Goal: Navigation & Orientation: Find specific page/section

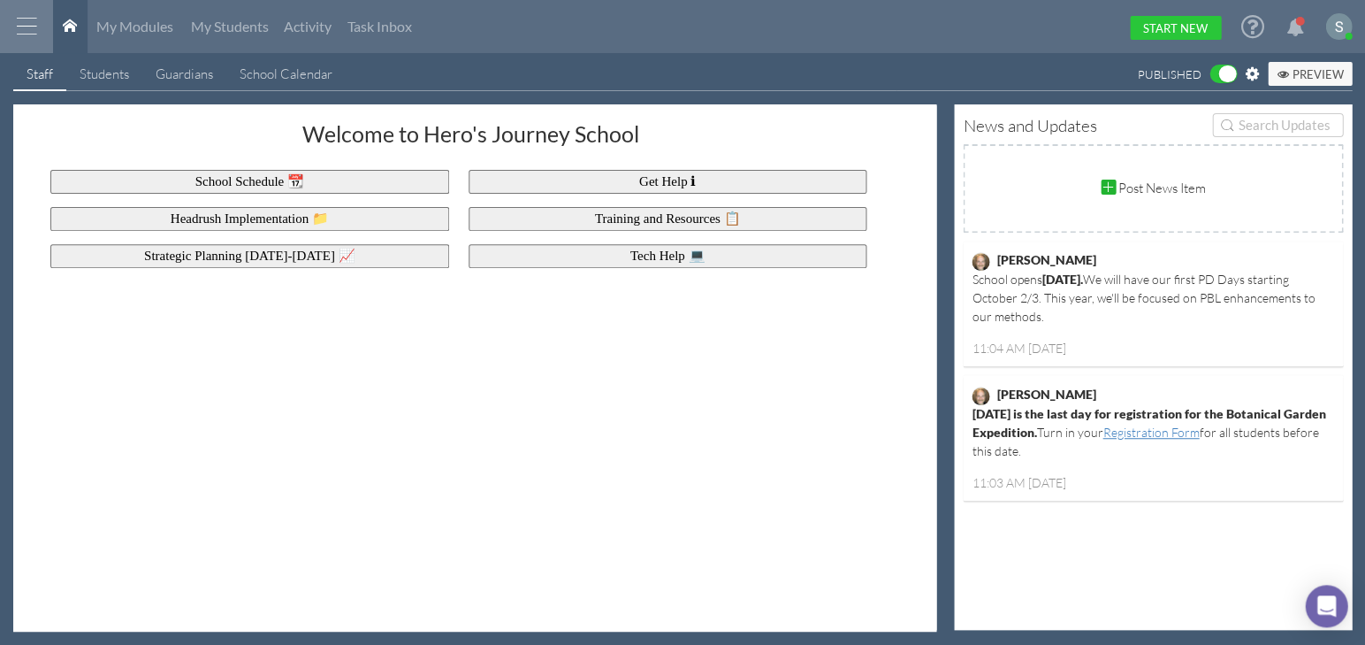
click at [14, 27] on div at bounding box center [26, 26] width 53 height 53
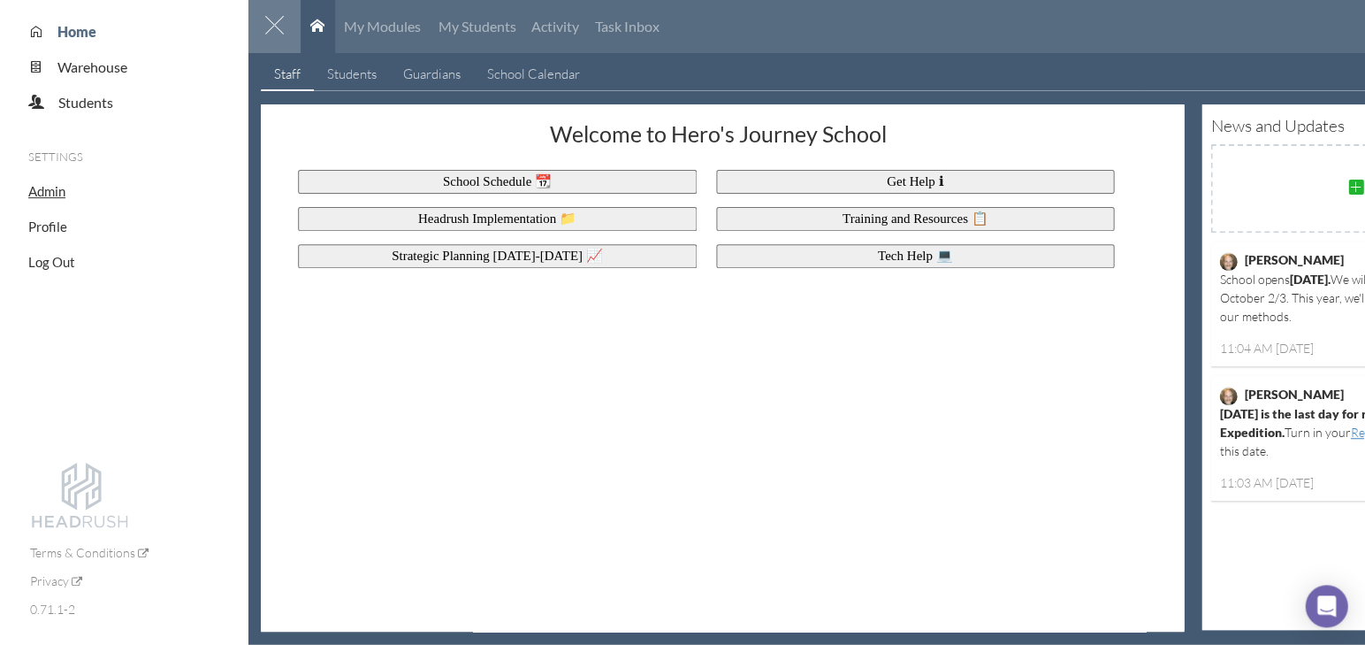
click at [53, 197] on span "Admin" at bounding box center [46, 191] width 37 height 16
select select "20"
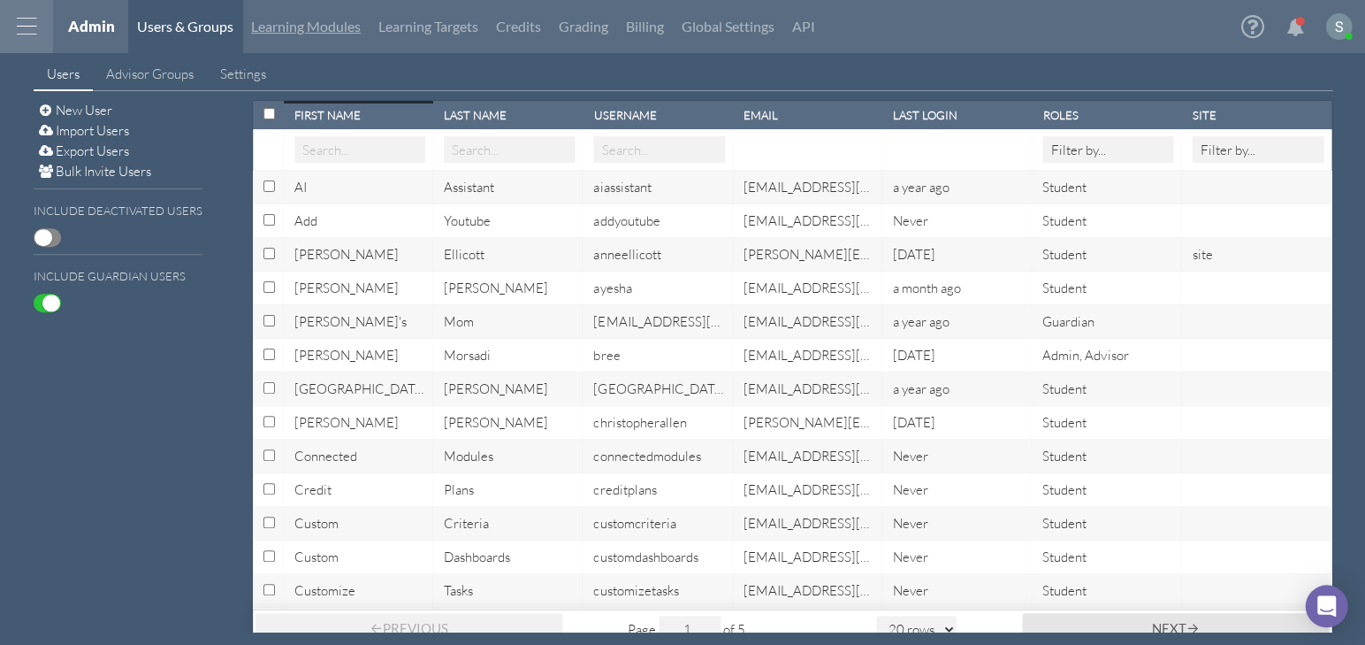
click at [337, 34] on link "Learning Modules" at bounding box center [305, 26] width 127 height 53
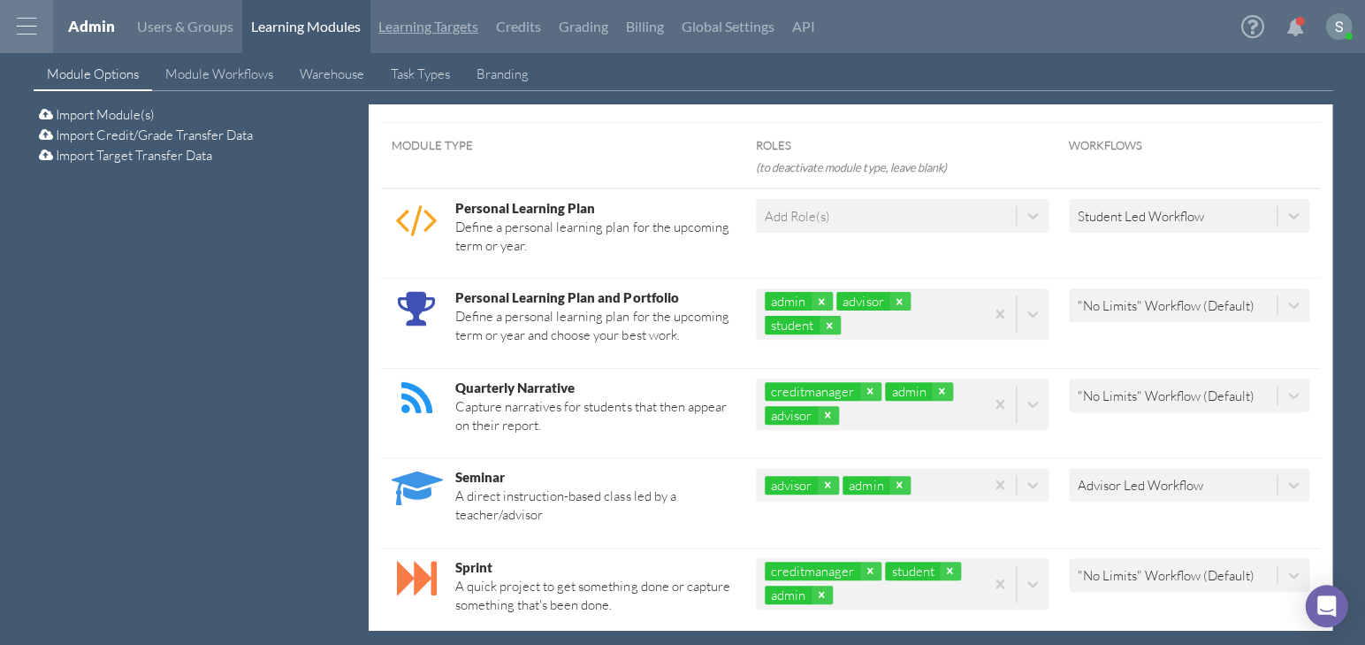
click at [414, 26] on link "Learning Targets" at bounding box center [429, 26] width 118 height 53
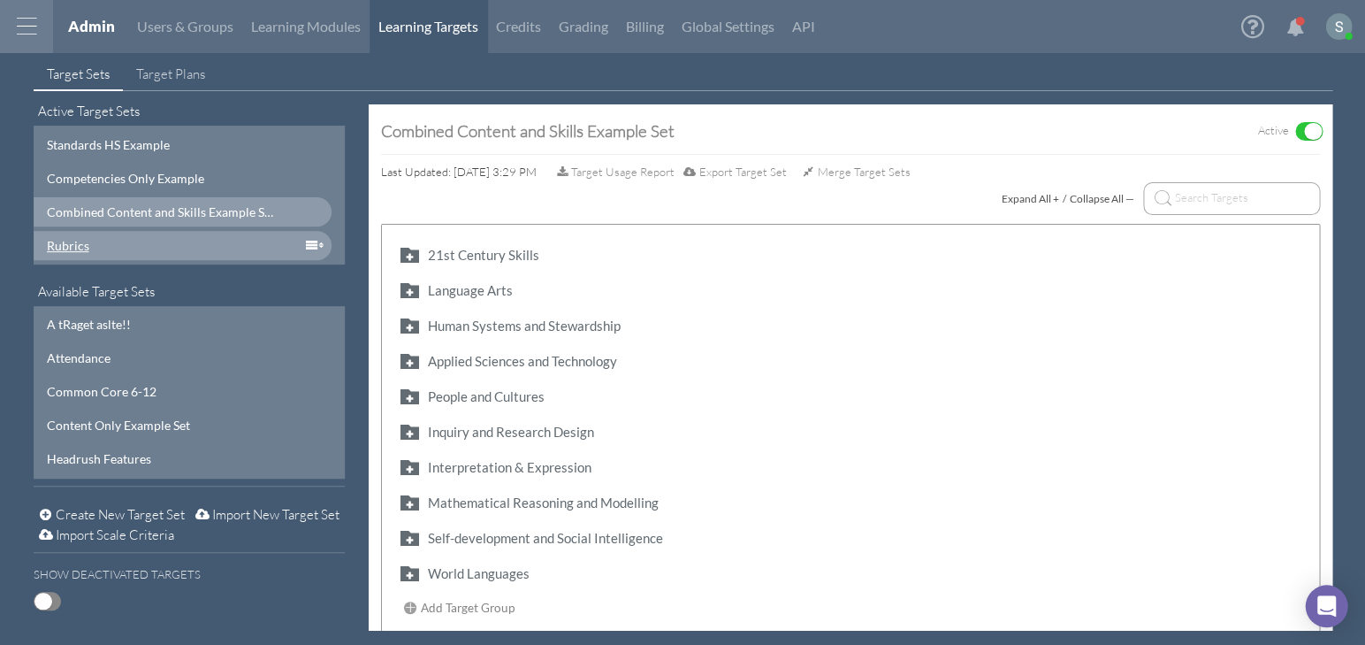
click at [92, 237] on div "Rubrics" at bounding box center [161, 245] width 228 height 19
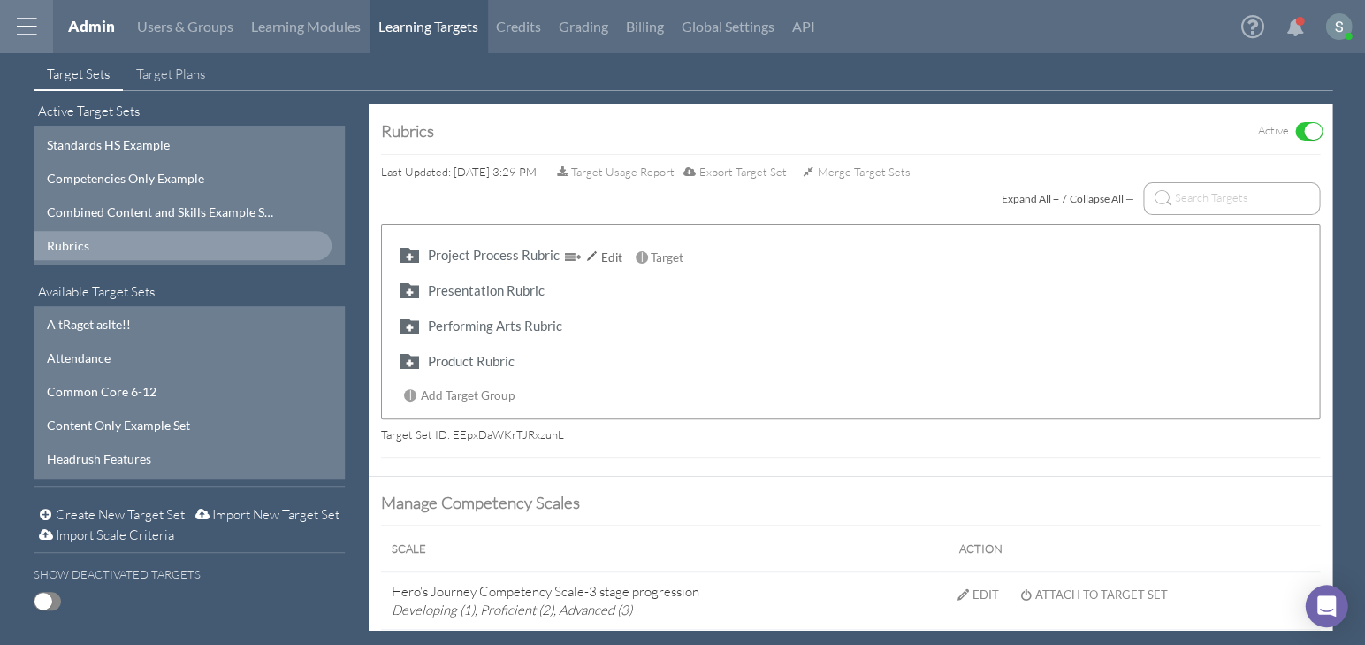
click at [409, 249] on button "button" at bounding box center [409, 254] width 28 height 20
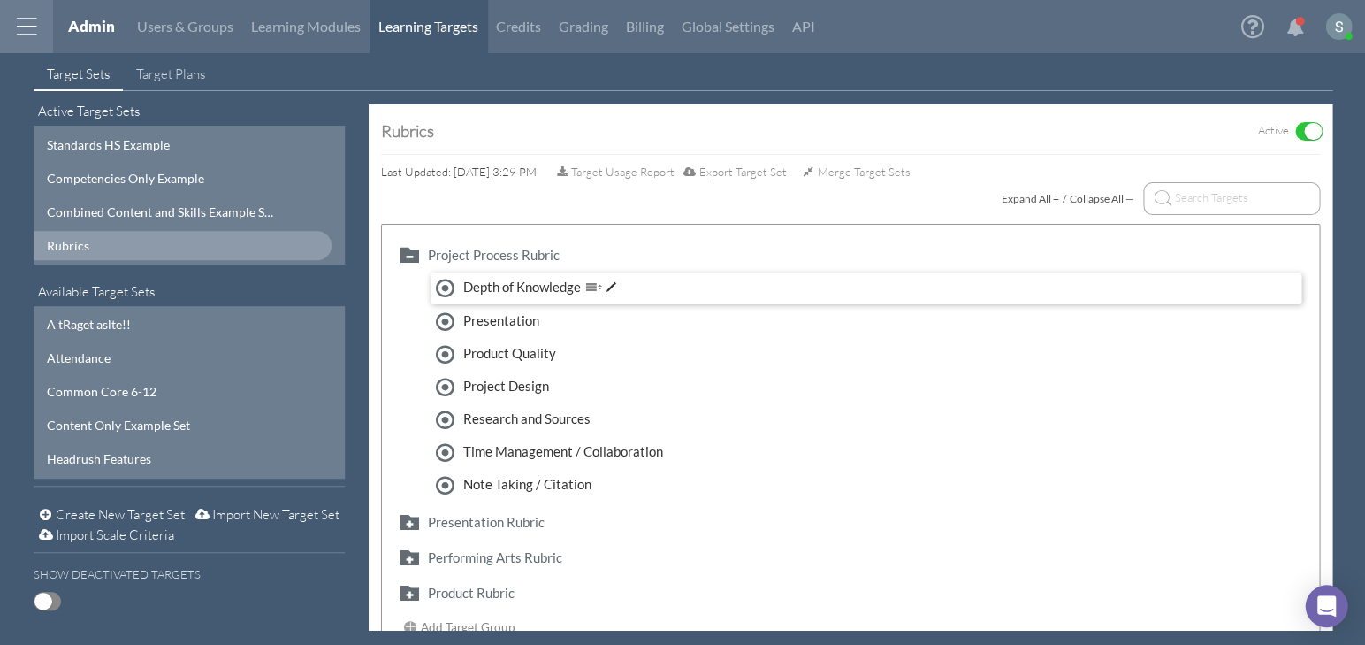
click at [515, 287] on div "Depth of Knowledge" at bounding box center [547, 287] width 168 height 19
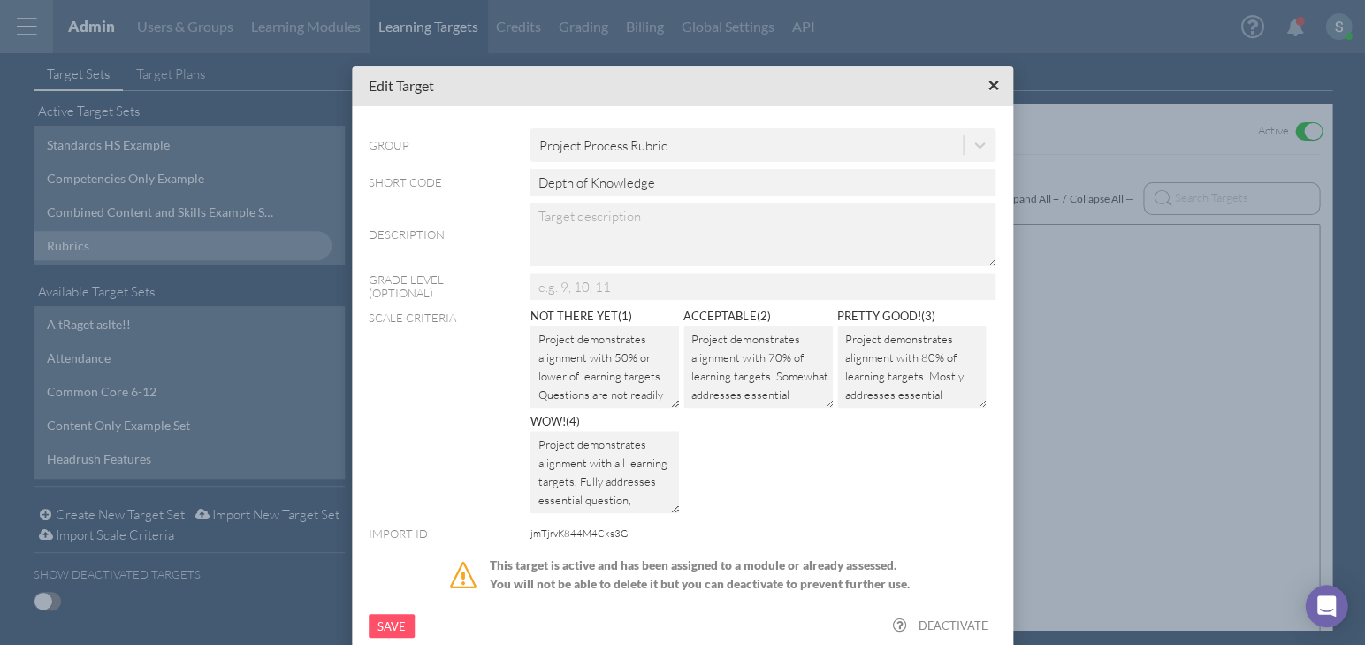
click at [996, 85] on span "×" at bounding box center [993, 85] width 11 height 22
